Goal: Task Accomplishment & Management: Use online tool/utility

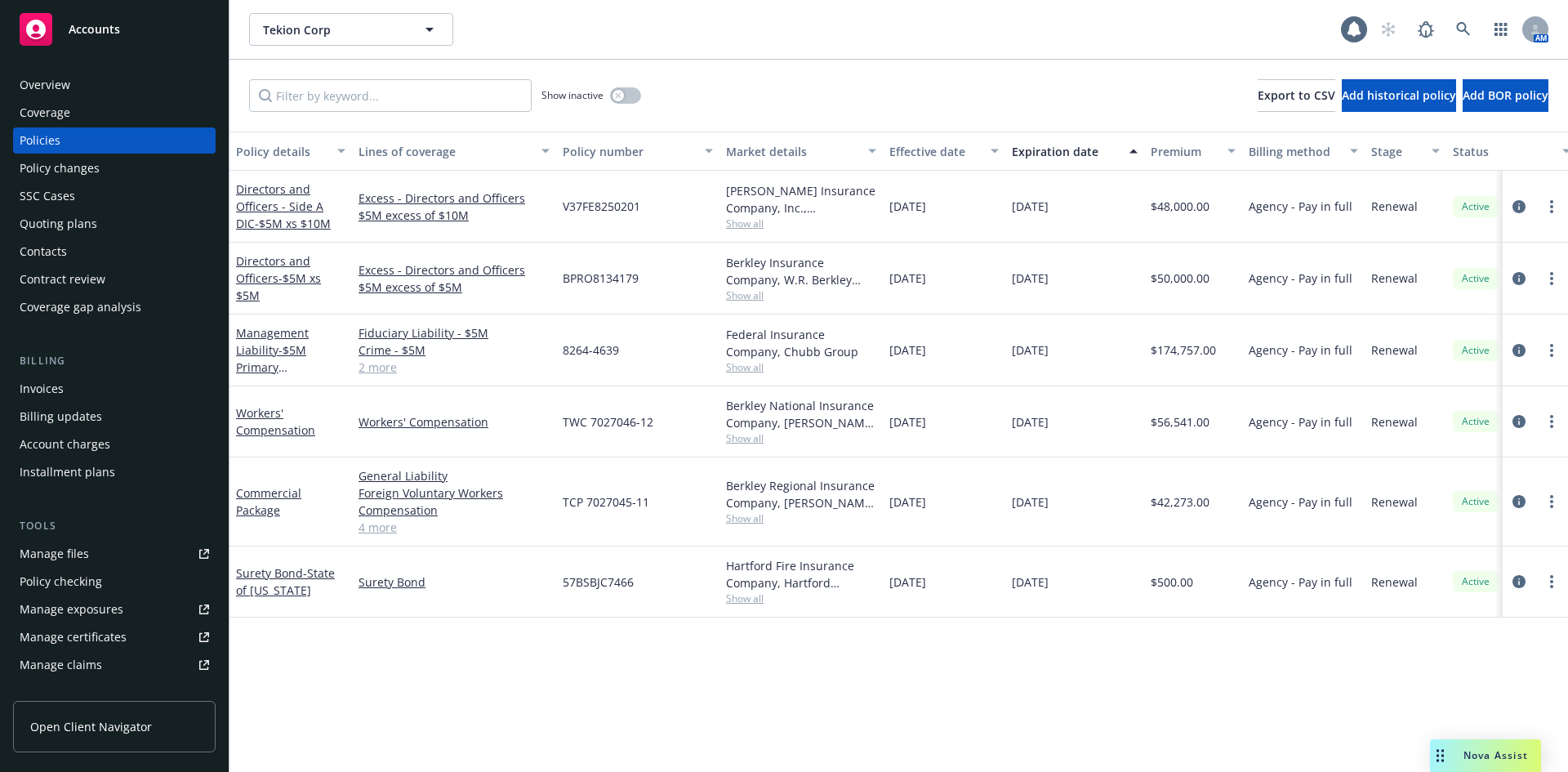
drag, startPoint x: 77, startPoint y: 437, endPoint x: 67, endPoint y: 439, distance: 10.2
click at [77, 437] on div "Account charges" at bounding box center [65, 444] width 91 height 26
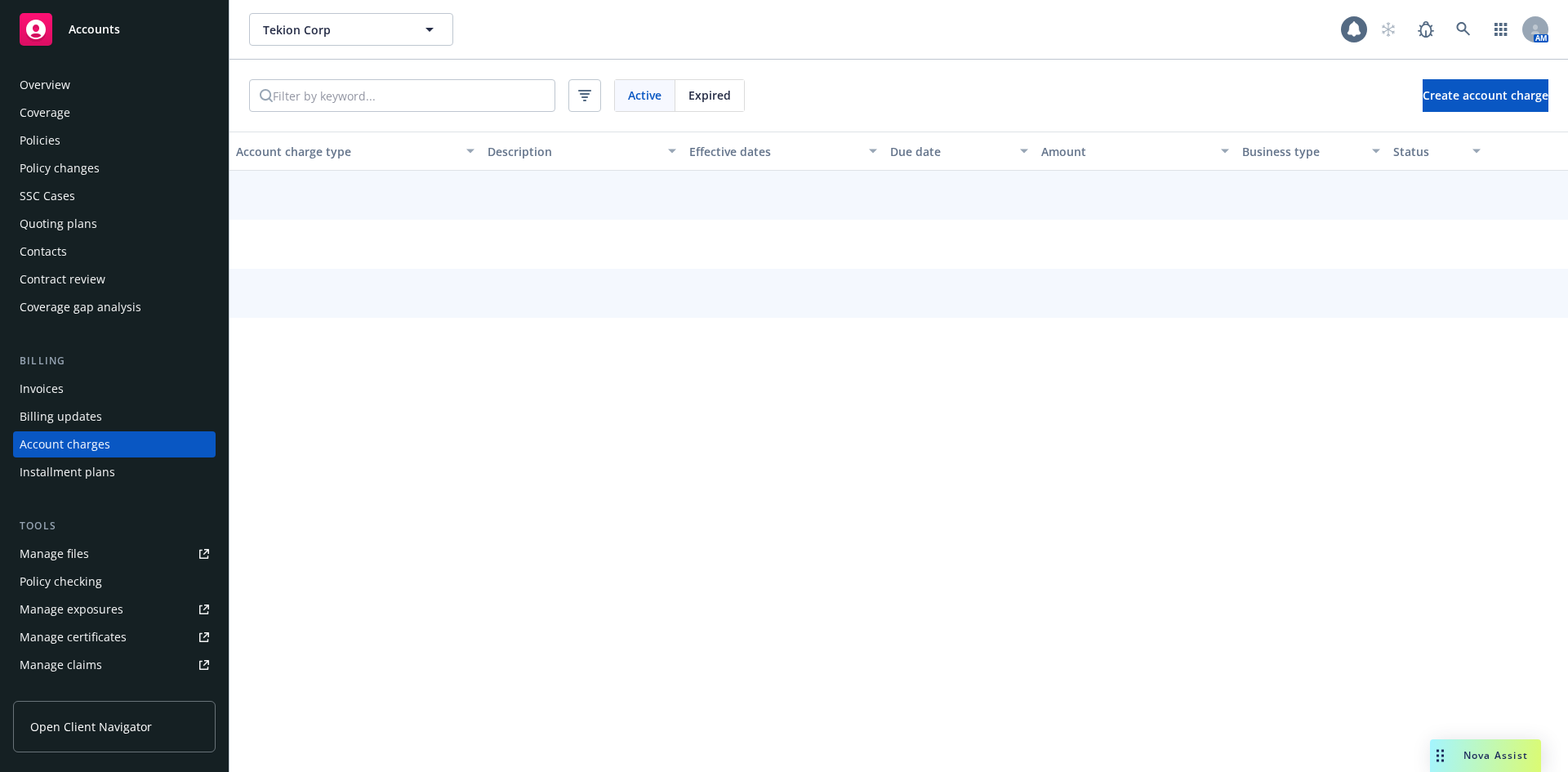
scroll to position [33, 0]
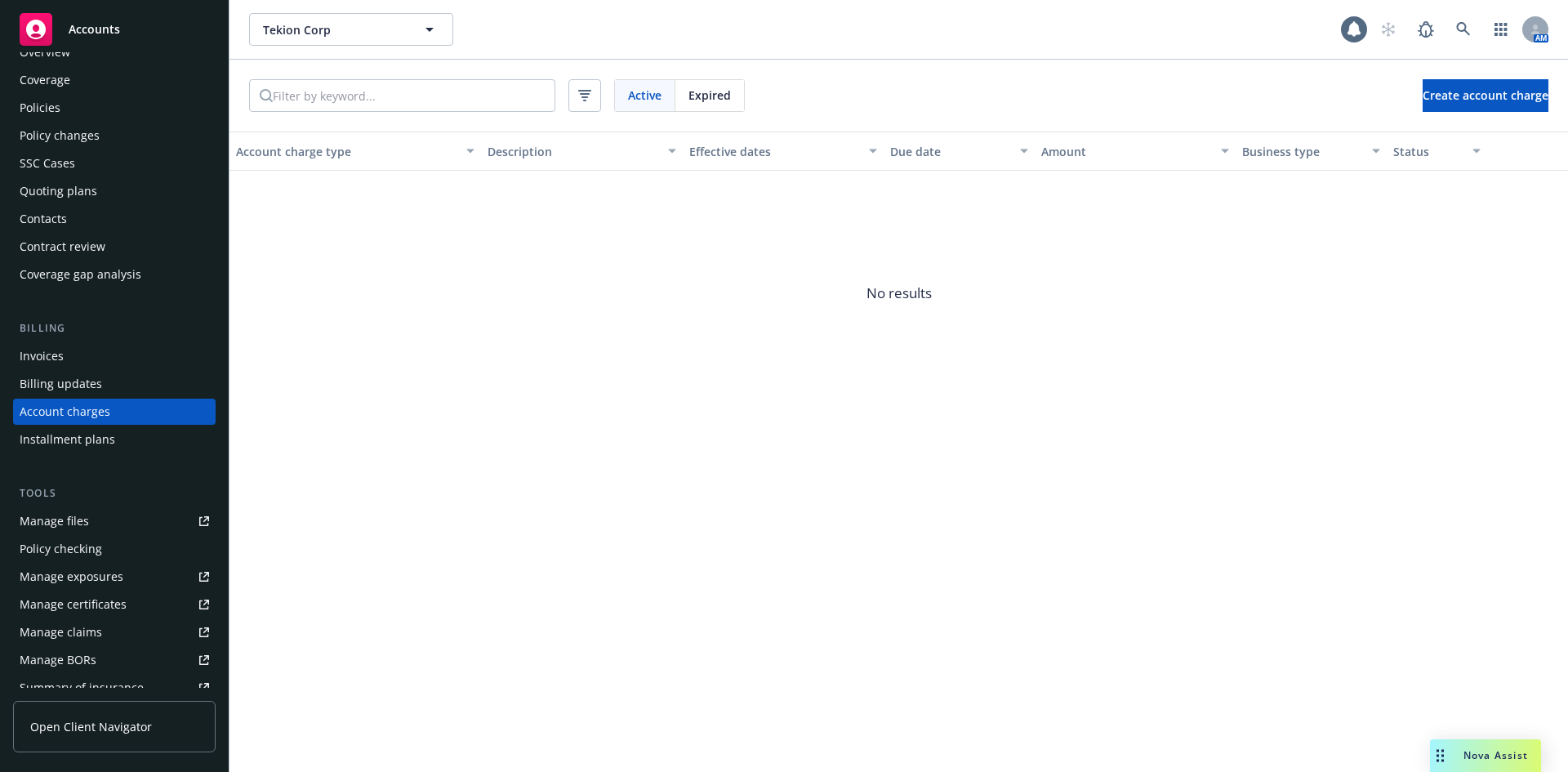
click at [68, 196] on div "Quoting plans" at bounding box center [58, 190] width 77 height 26
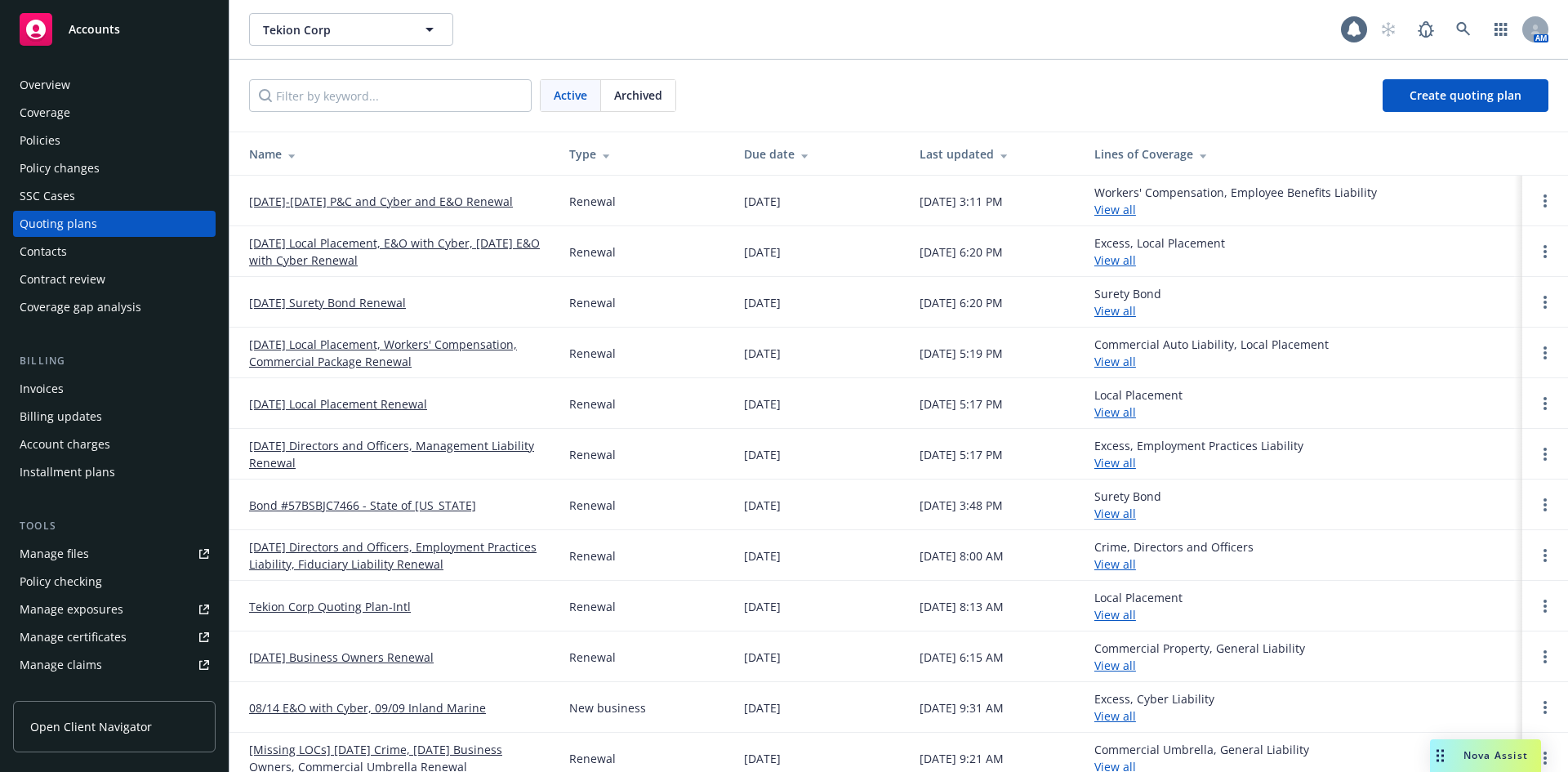
click at [418, 202] on link "[DATE]-[DATE] P&C and Cyber and E&O Renewal" at bounding box center [381, 201] width 264 height 17
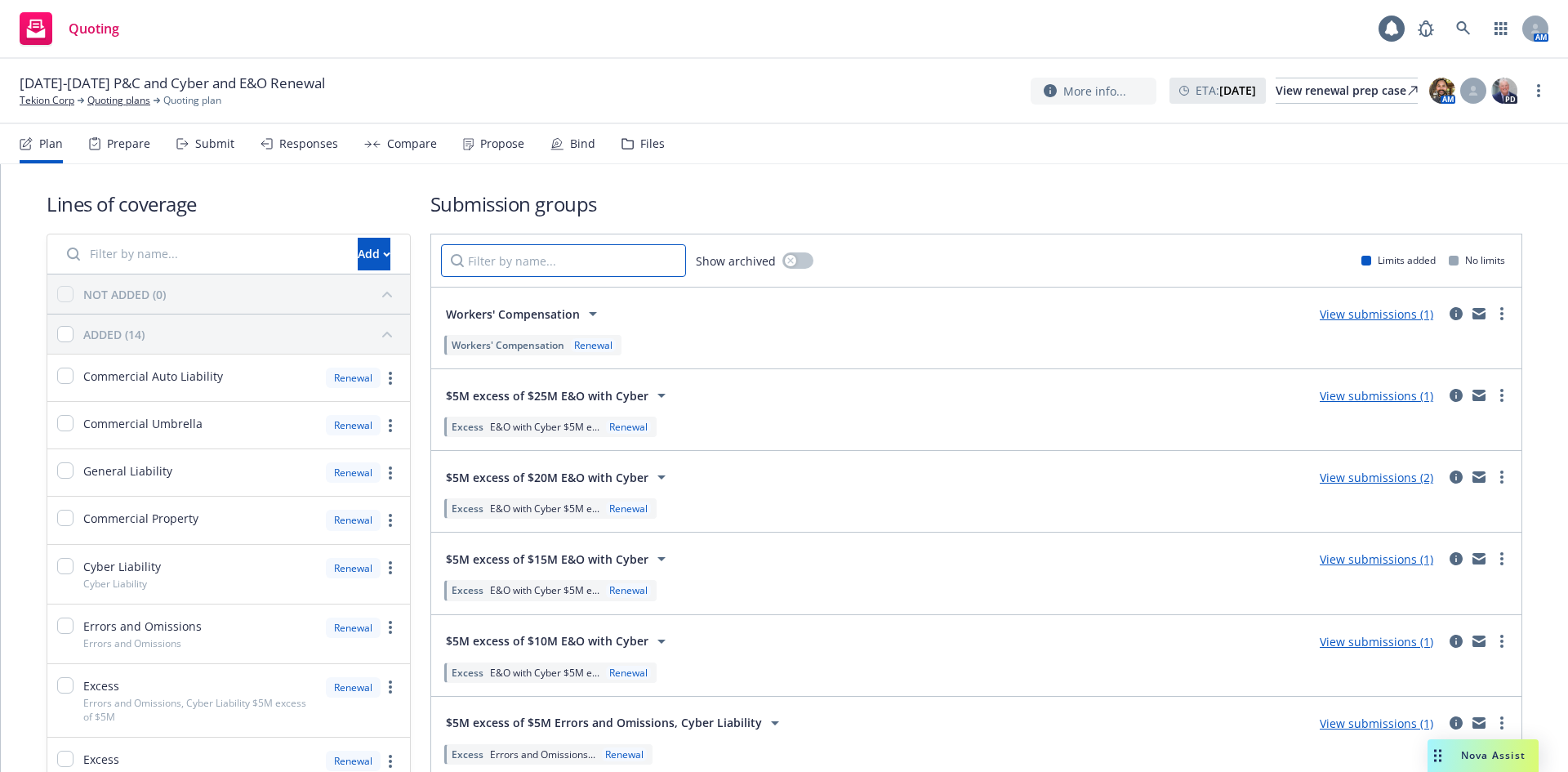
click at [510, 263] on input "Filter by name..." at bounding box center [563, 261] width 245 height 33
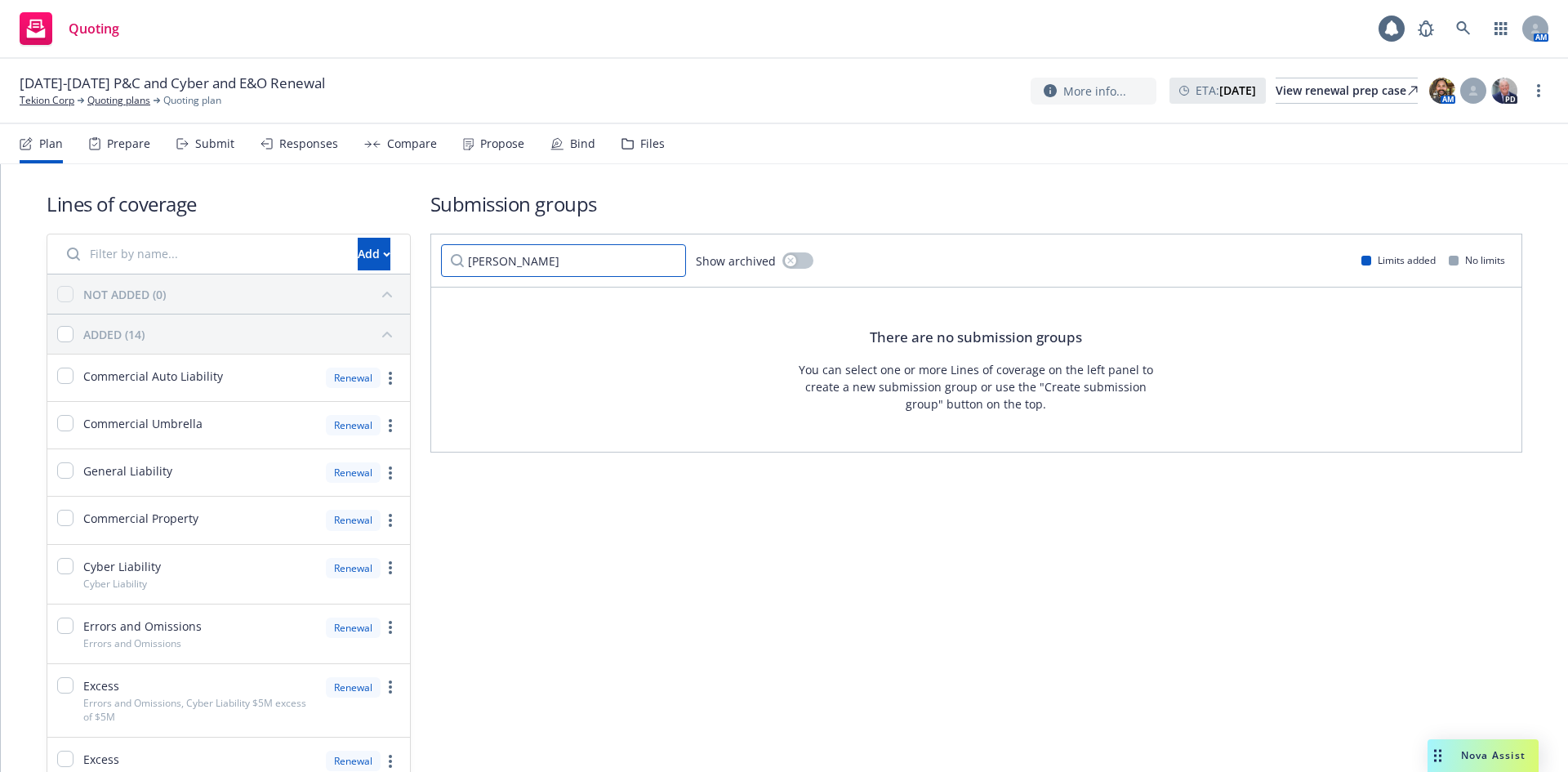
type input "markel"
click at [300, 149] on div "Responses" at bounding box center [309, 143] width 59 height 13
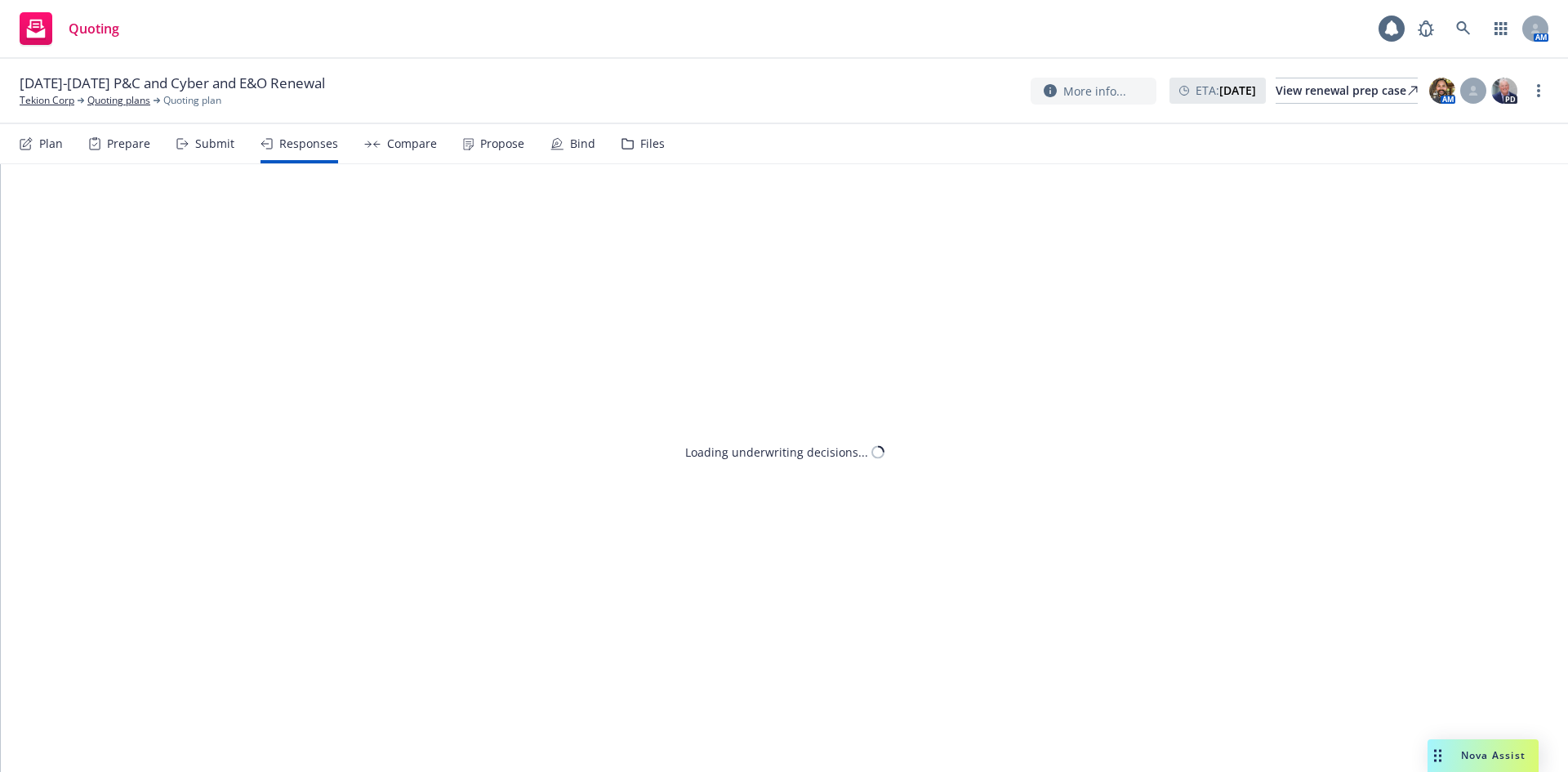
click at [212, 137] on div "Submit" at bounding box center [214, 143] width 39 height 13
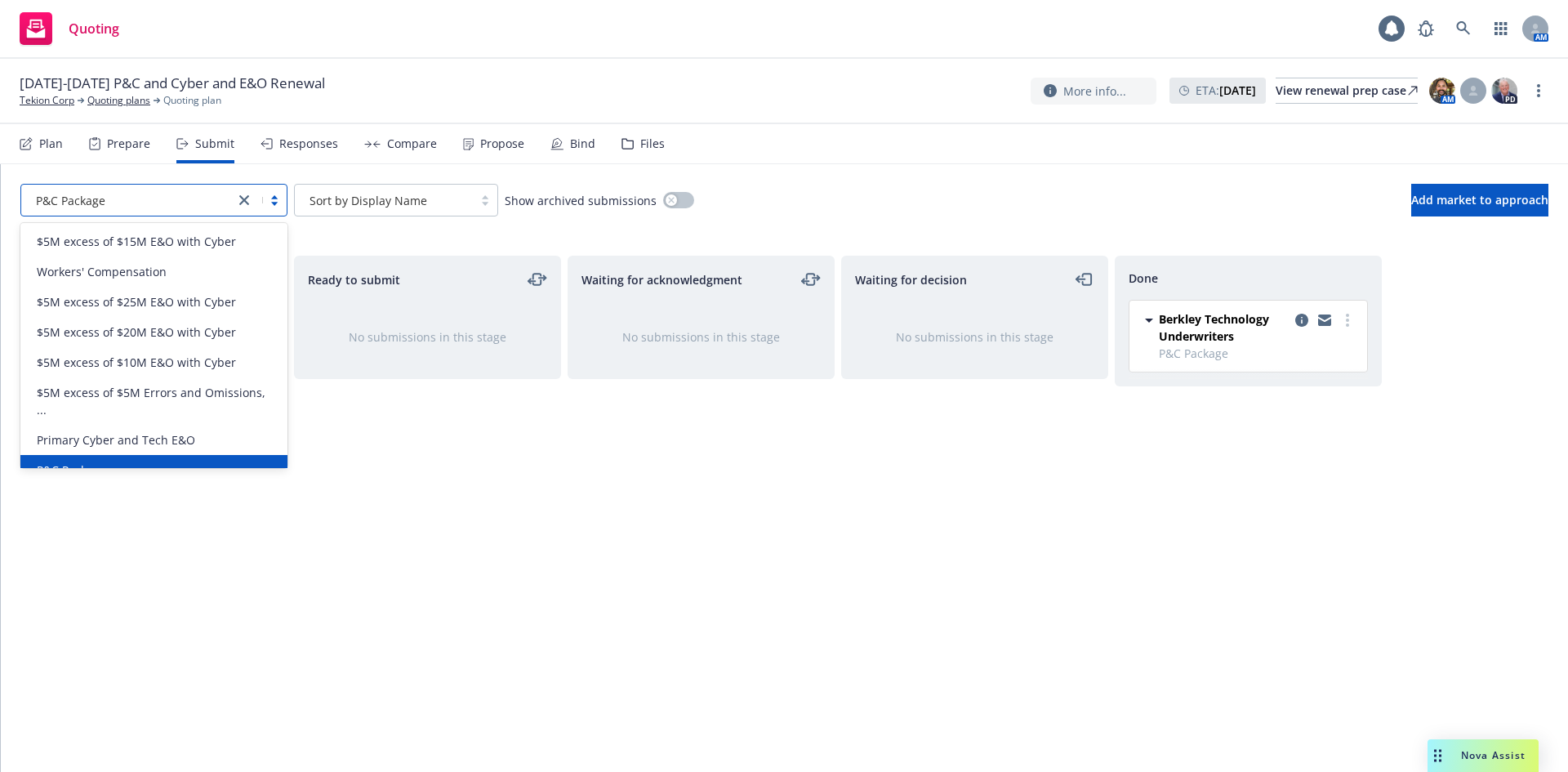
click at [186, 197] on div "P&C Package" at bounding box center [127, 200] width 197 height 17
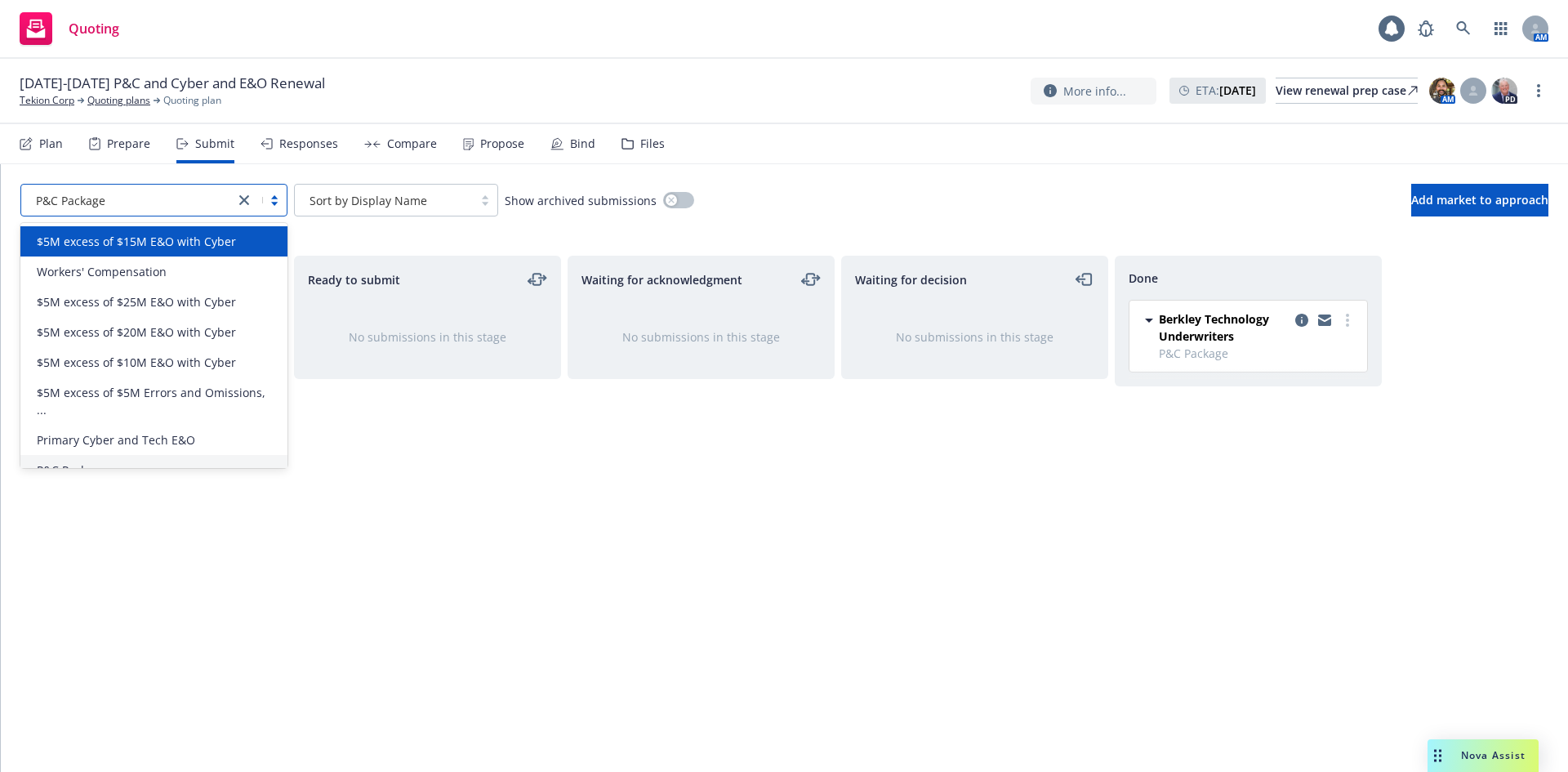
click at [114, 241] on span "$5M excess of $15M E&O with Cyber" at bounding box center [136, 241] width 199 height 17
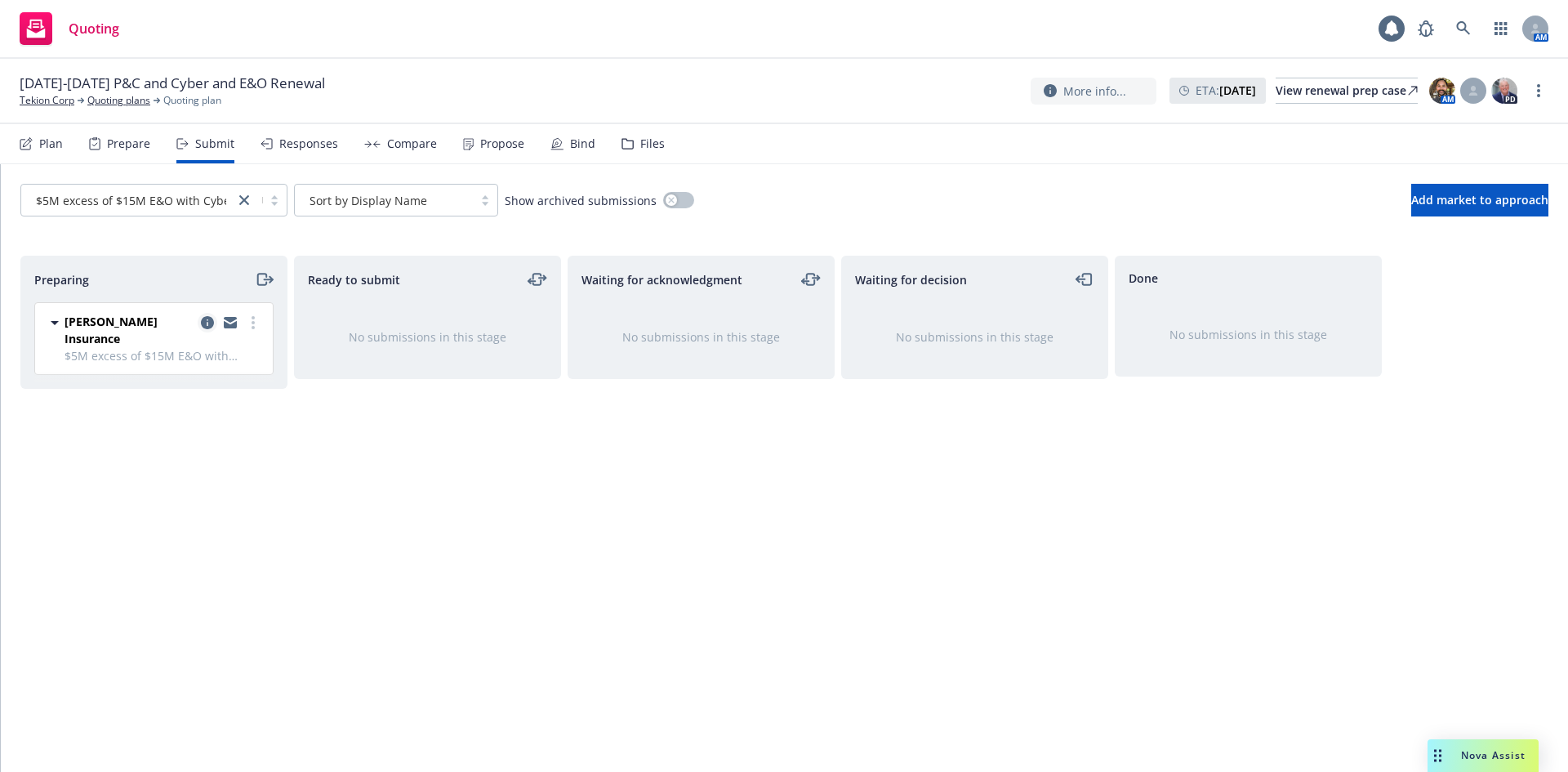
click at [209, 324] on icon "copy logging email" at bounding box center [207, 322] width 13 height 13
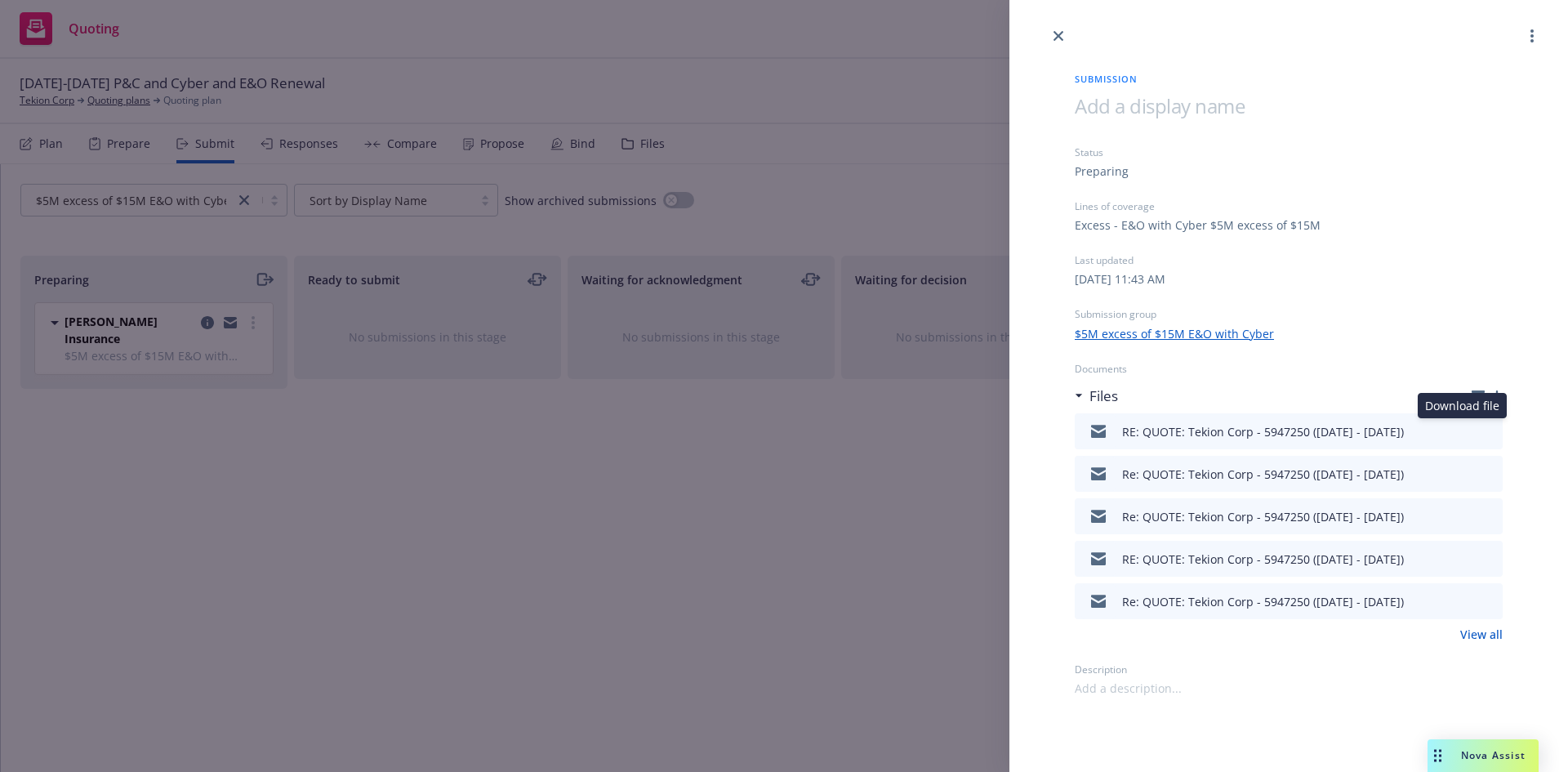
click at [1464, 432] on icon "download file" at bounding box center [1459, 430] width 13 height 13
click at [1485, 470] on icon "preview file" at bounding box center [1487, 472] width 15 height 12
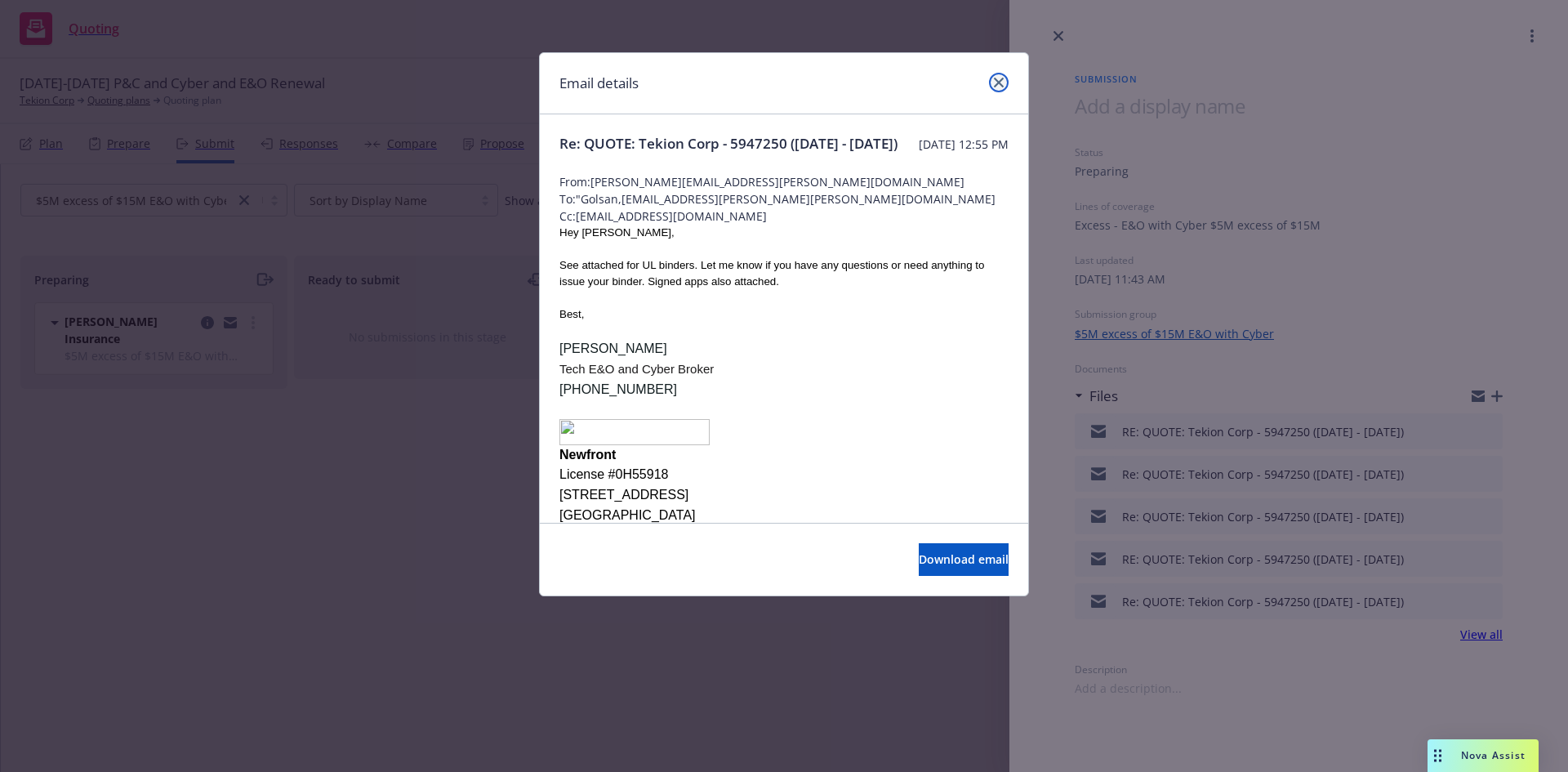
click at [1001, 84] on icon "close" at bounding box center [998, 82] width 10 height 10
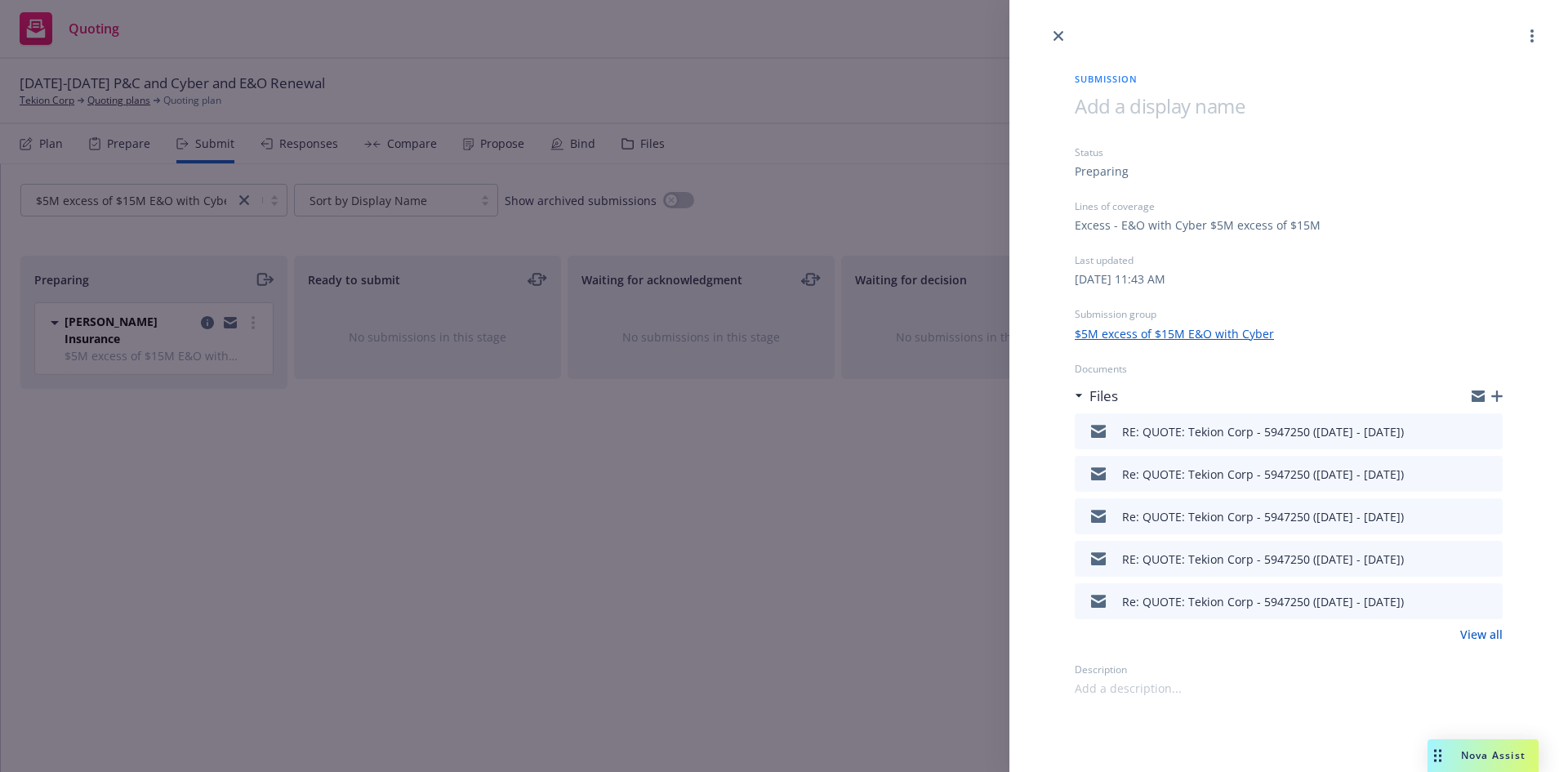
click at [1493, 519] on icon "preview file" at bounding box center [1487, 515] width 15 height 12
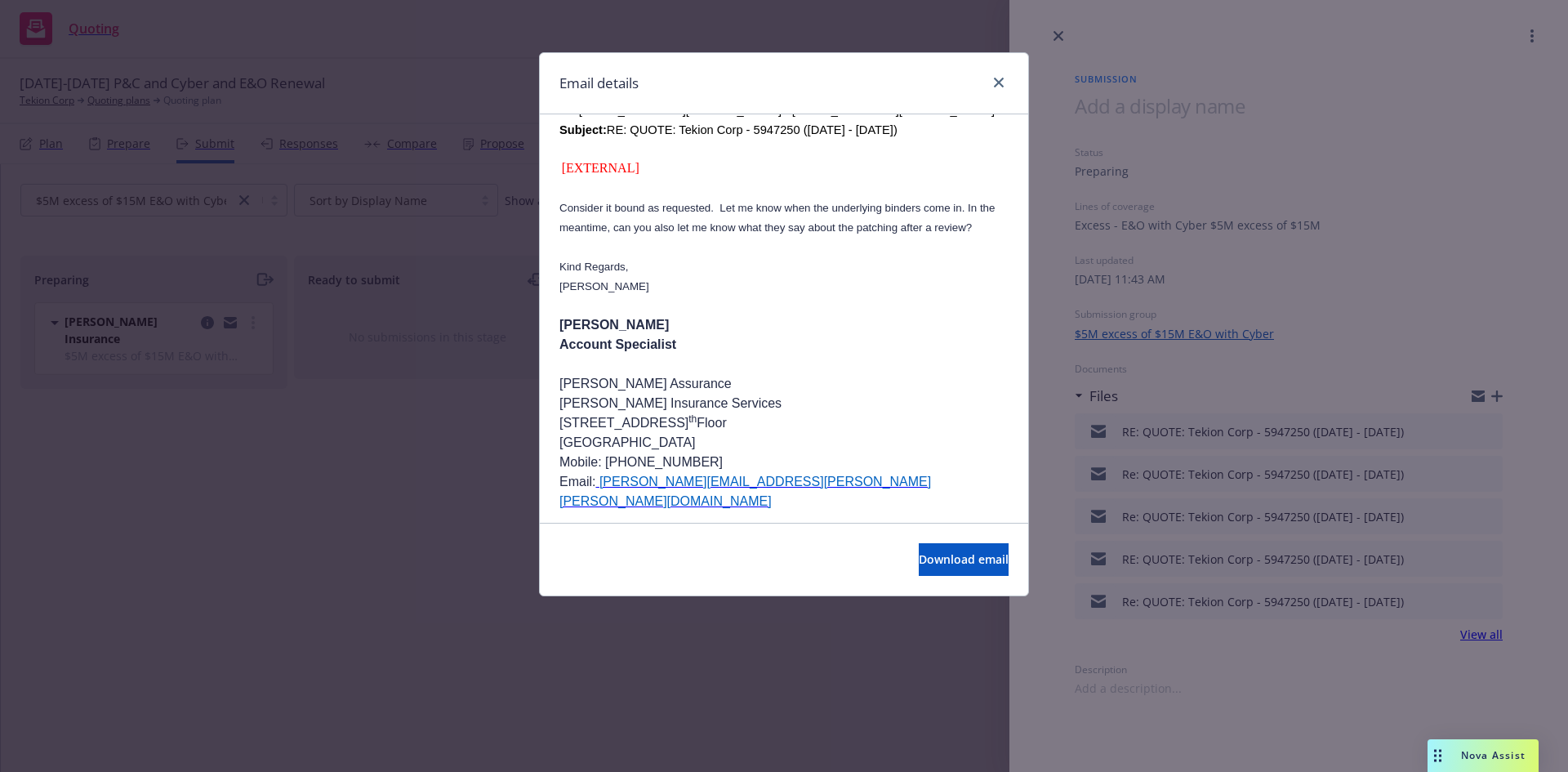
scroll to position [572, 0]
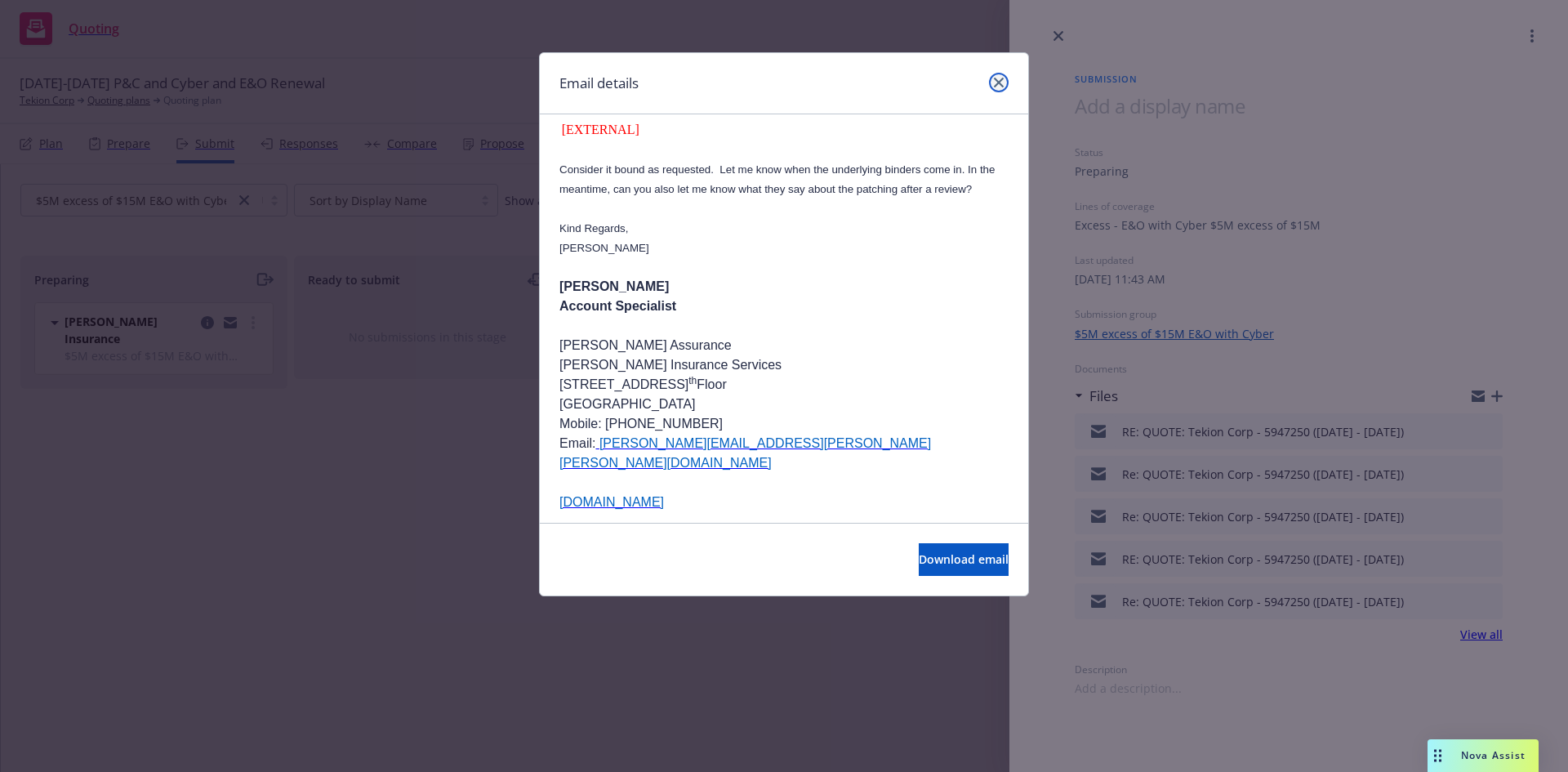
click at [992, 89] on link "close" at bounding box center [999, 83] width 20 height 20
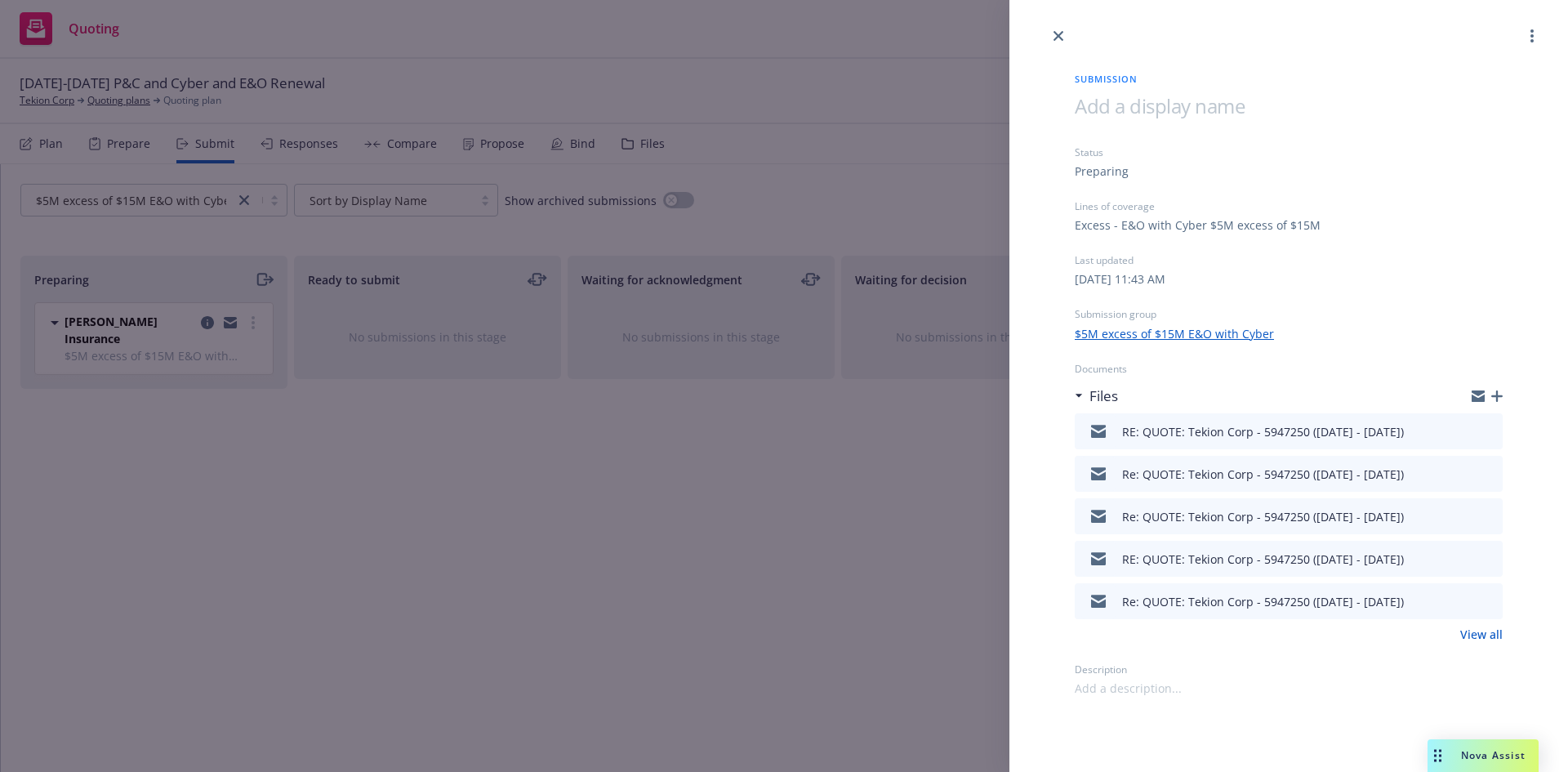
click at [1491, 601] on icon "preview file" at bounding box center [1487, 599] width 15 height 12
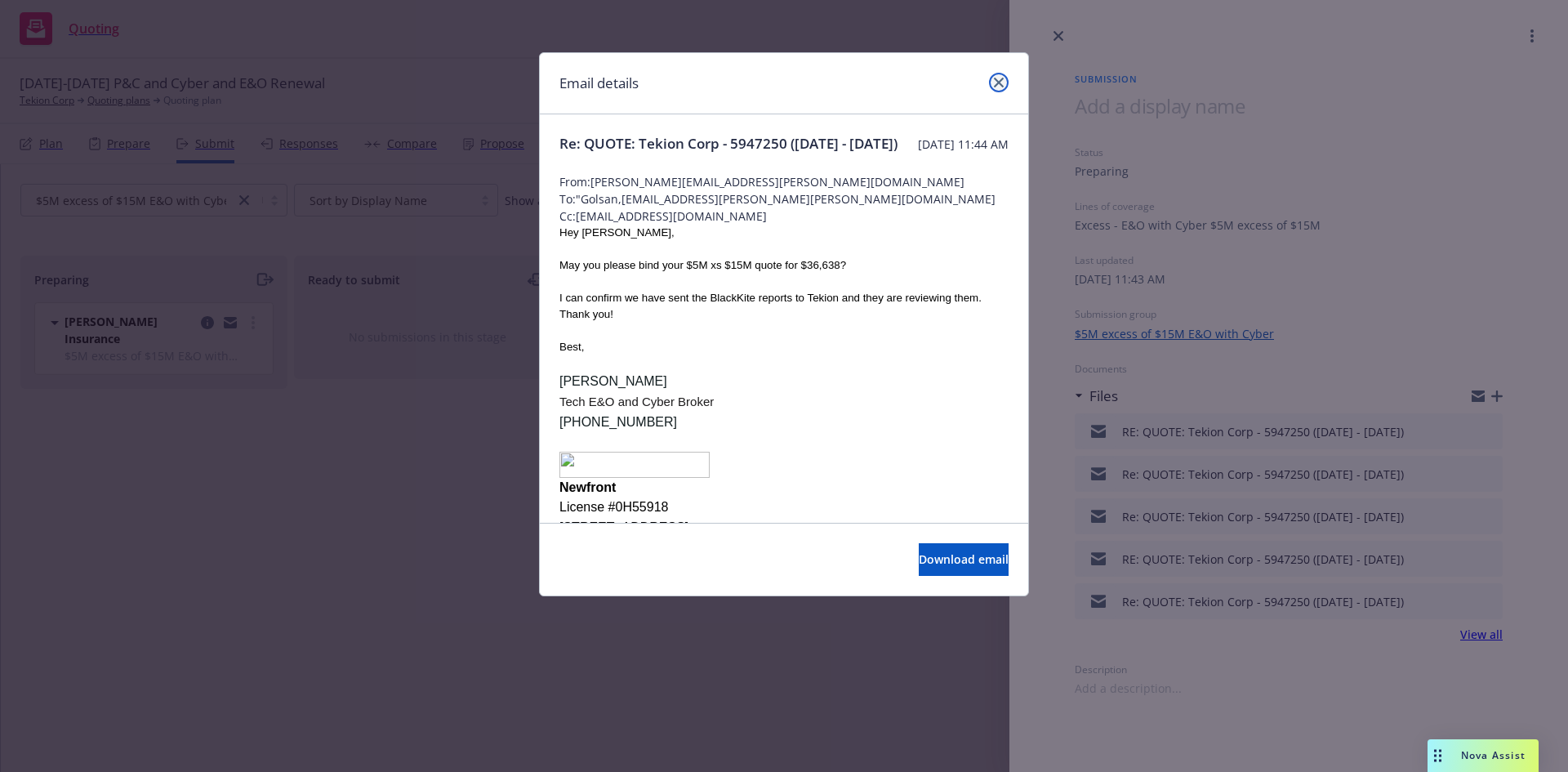
click at [999, 82] on icon "close" at bounding box center [998, 82] width 10 height 10
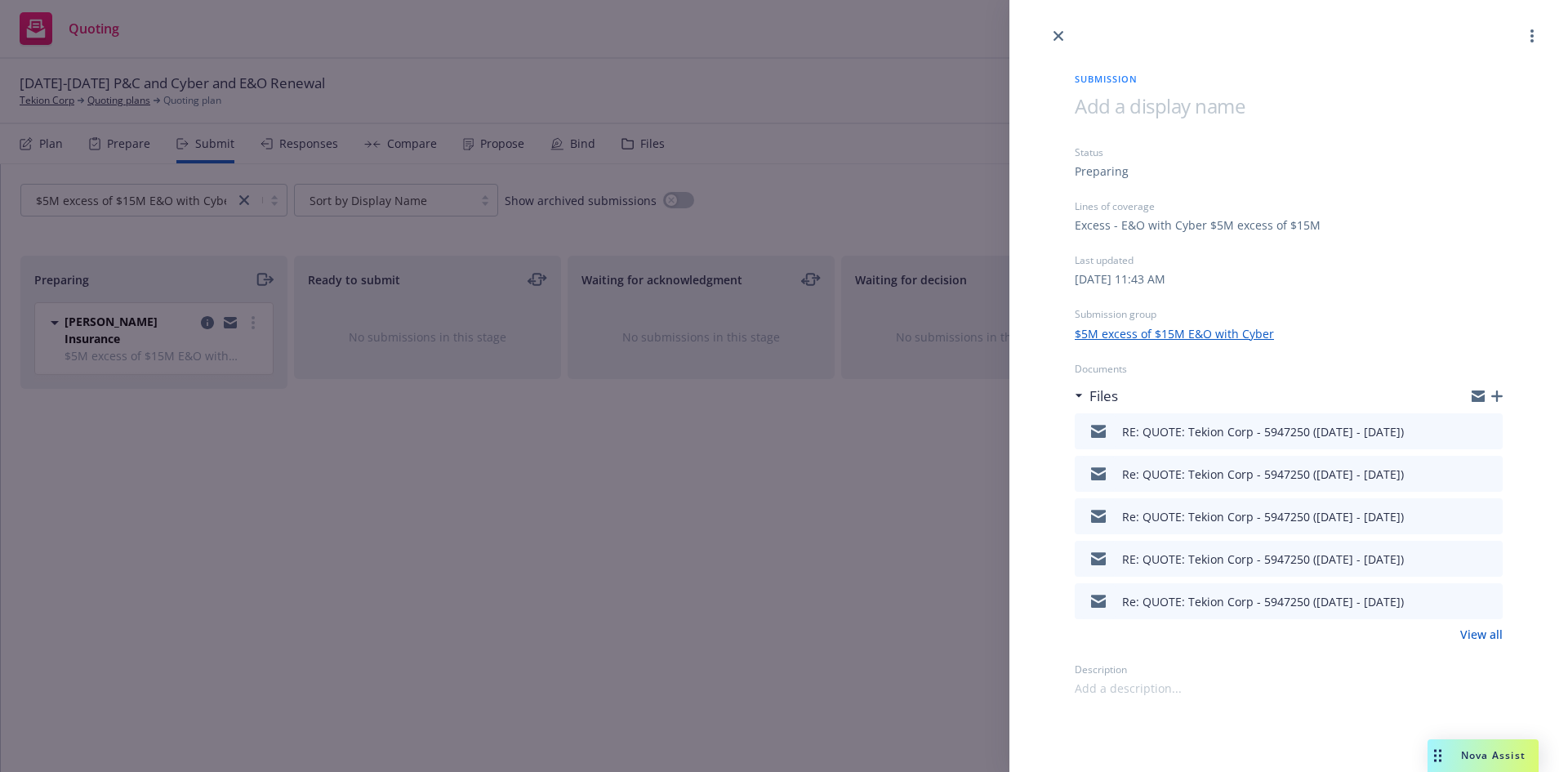
click at [1480, 638] on link "View all" at bounding box center [1482, 633] width 43 height 17
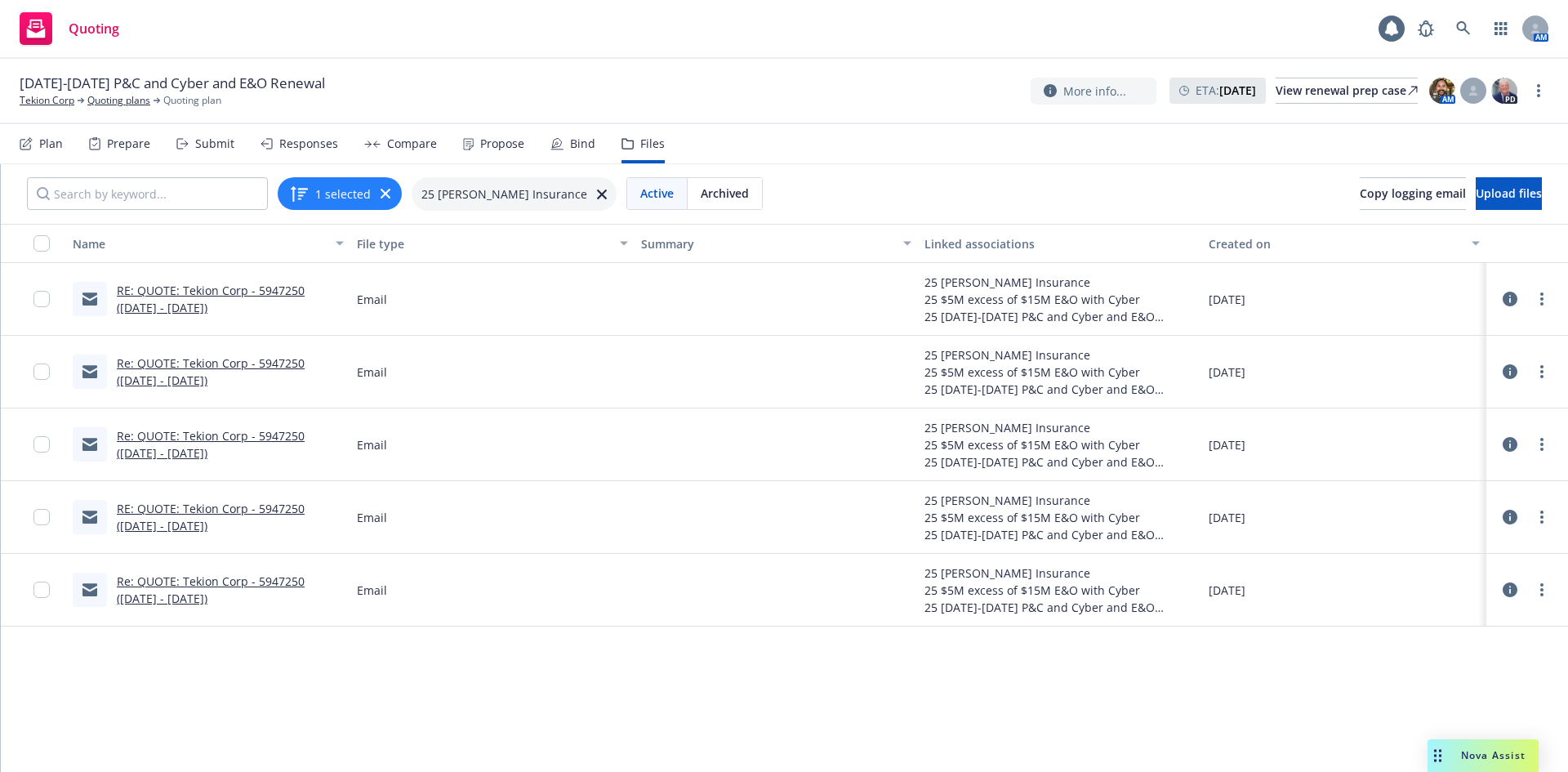
click at [205, 599] on link "Re: QUOTE: Tekion Corp - 5947250 ([DATE] - [DATE])" at bounding box center [210, 590] width 188 height 33
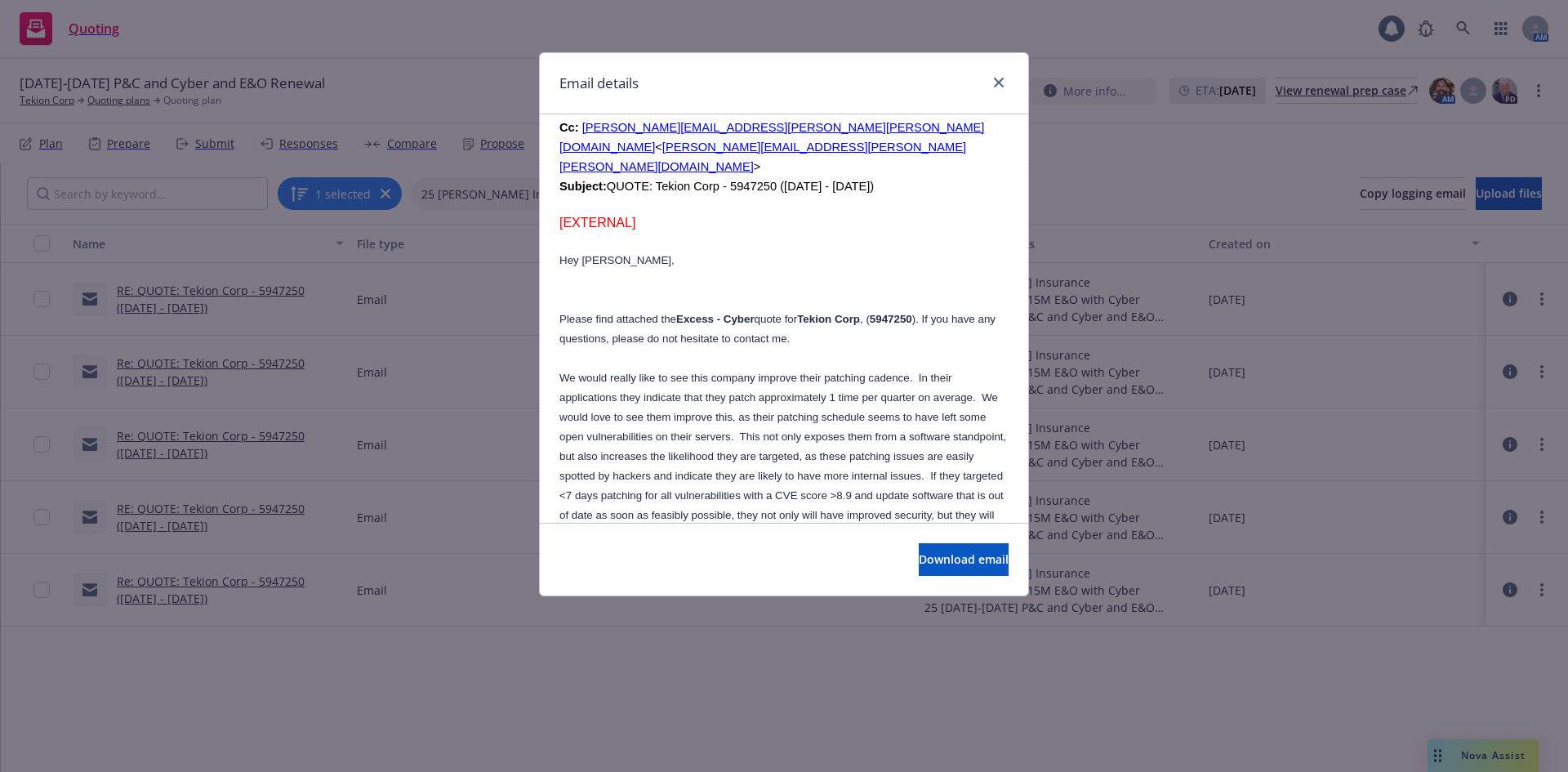
scroll to position [1862, 0]
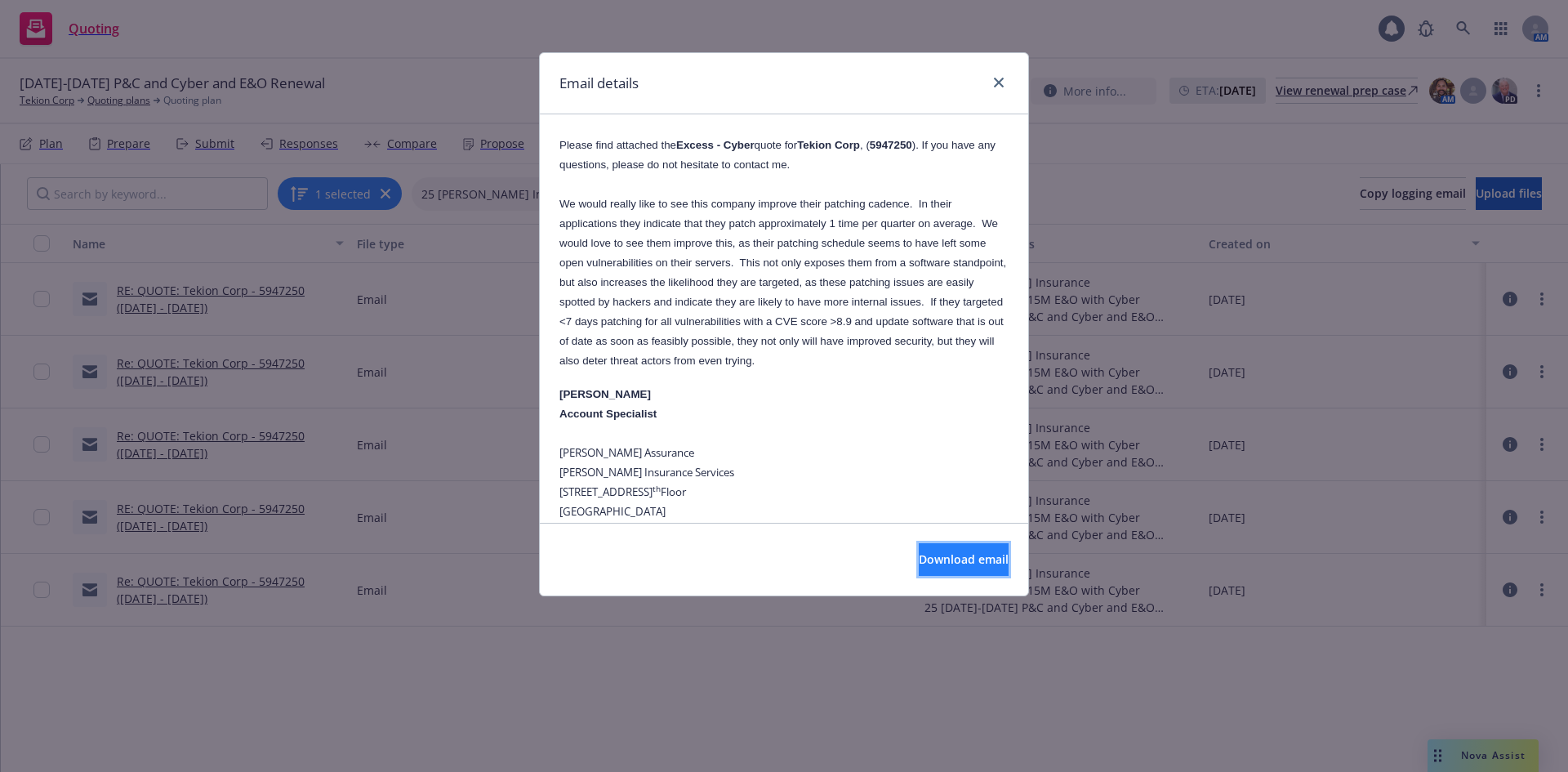
click at [952, 568] on button "Download email" at bounding box center [963, 559] width 90 height 33
click at [1004, 81] on link "close" at bounding box center [999, 83] width 20 height 20
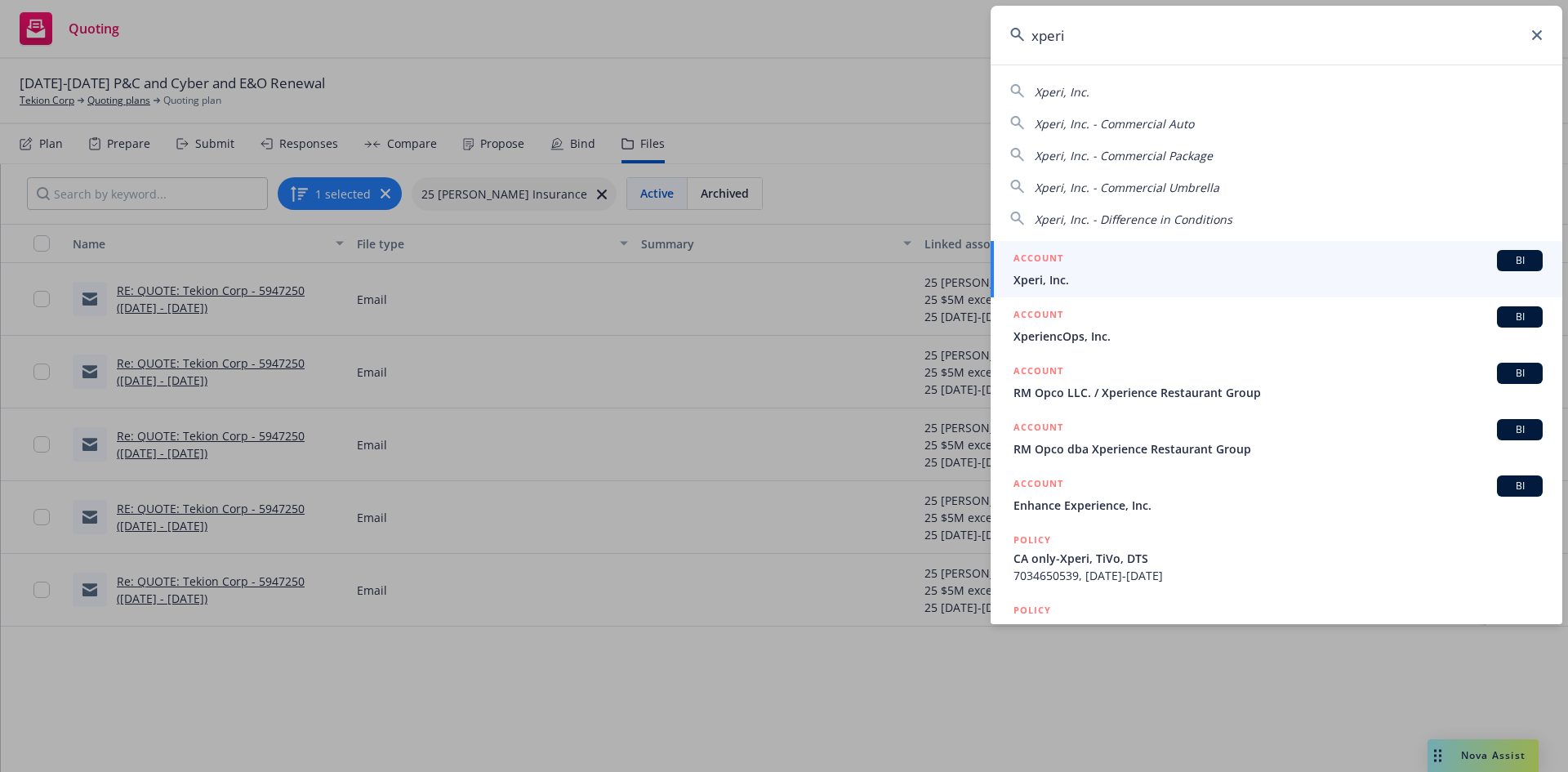
type input "xperi"
click at [1521, 262] on span "BI" at bounding box center [1519, 261] width 33 height 15
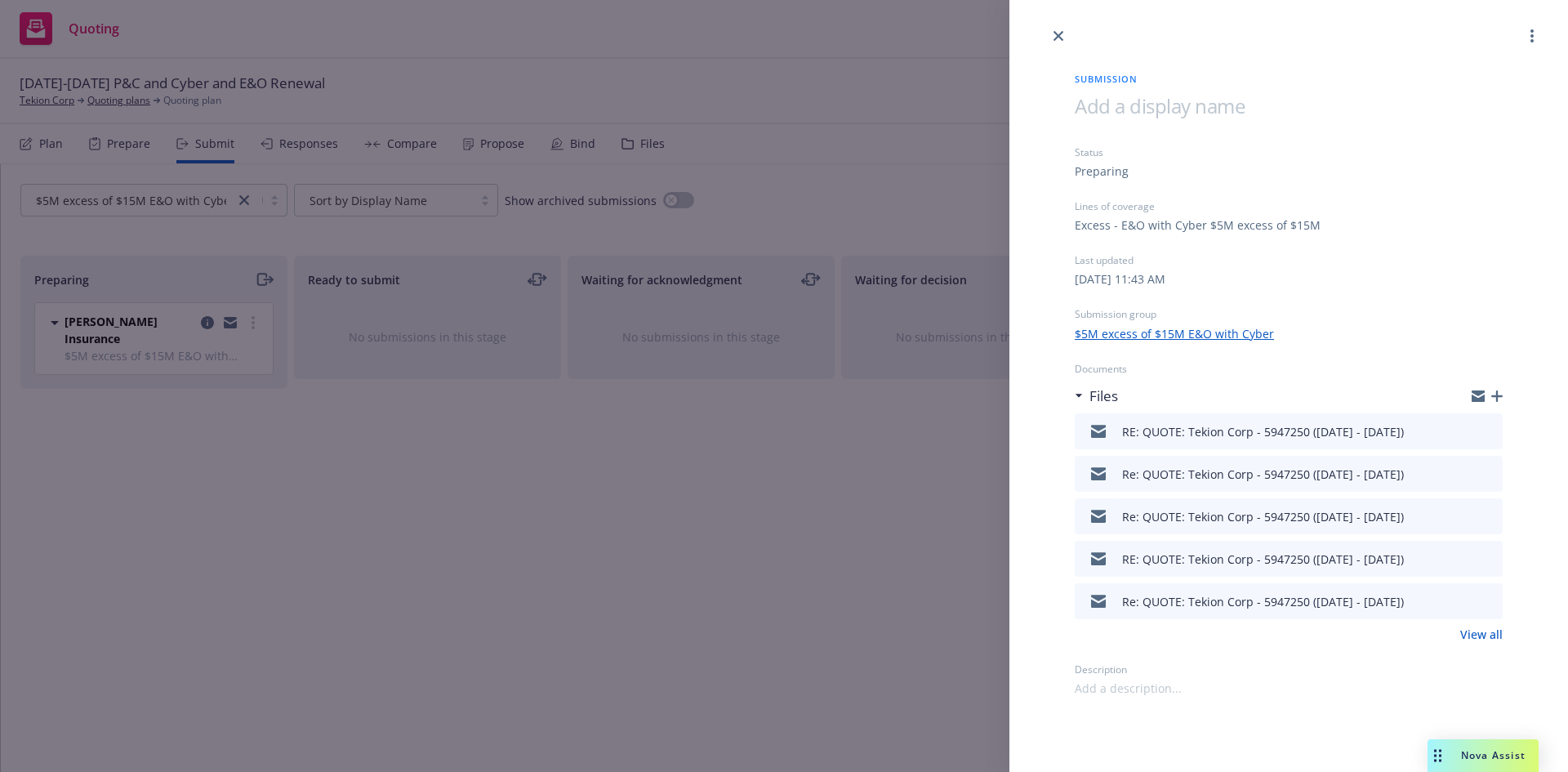
drag, startPoint x: 1065, startPoint y: 35, endPoint x: 921, endPoint y: 32, distance: 144.0
click at [1063, 35] on link "close" at bounding box center [1058, 36] width 20 height 20
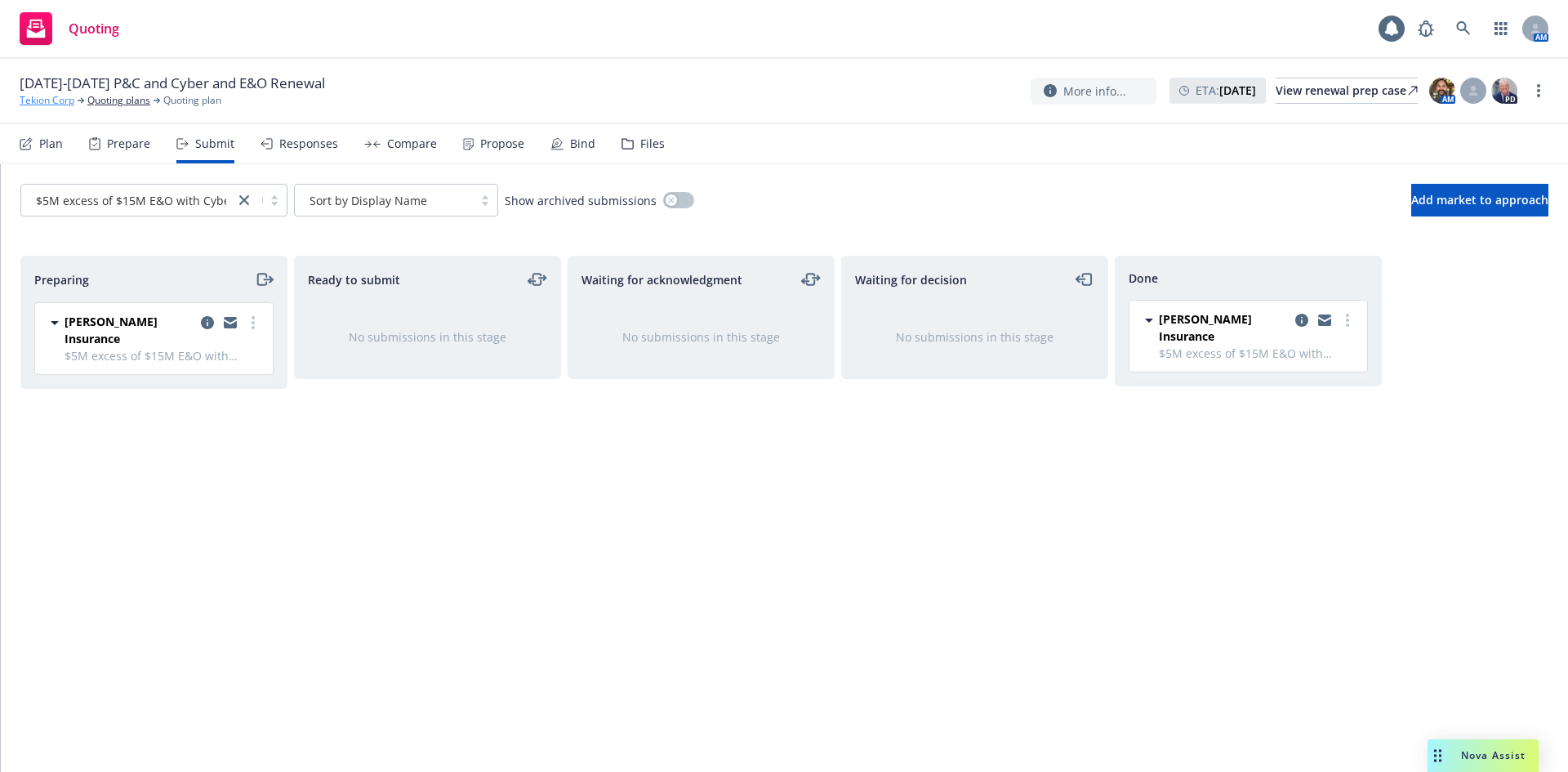
click at [56, 101] on link "Tekion Corp" at bounding box center [47, 101] width 55 height 15
